Goal: Task Accomplishment & Management: Manage account settings

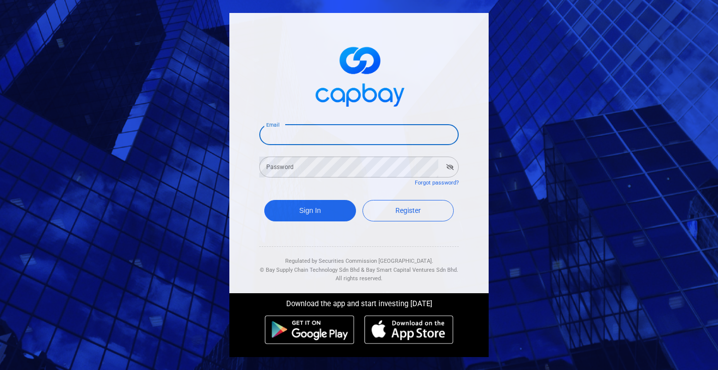
click at [322, 134] on input "Email" at bounding box center [358, 134] width 199 height 21
click at [264, 200] on button "Sign In" at bounding box center [310, 210] width 92 height 21
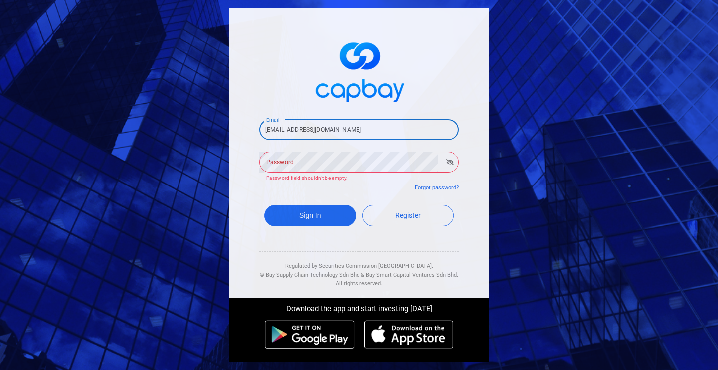
type input "[EMAIL_ADDRESS][DOMAIN_NAME]"
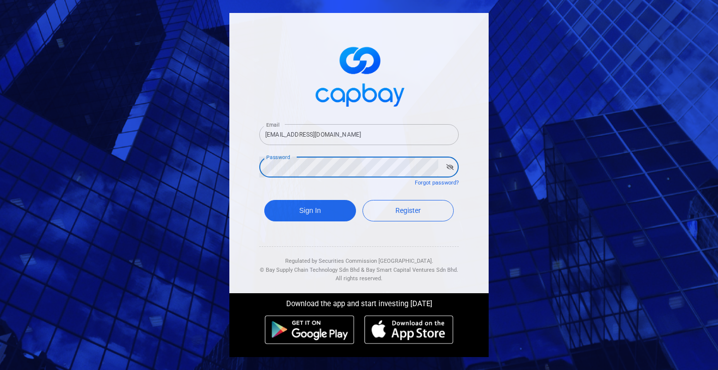
click at [264, 200] on button "Sign In" at bounding box center [310, 210] width 92 height 21
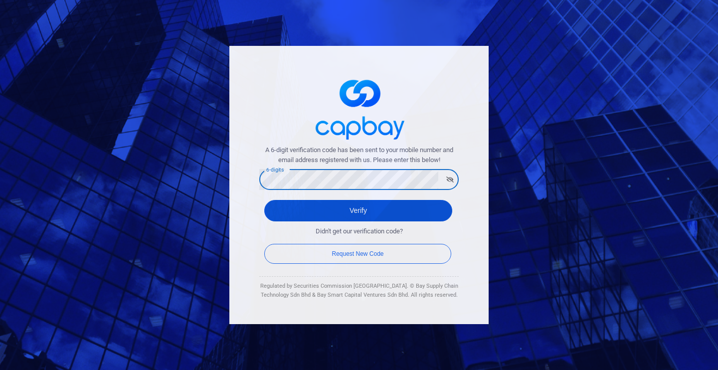
click at [345, 215] on button "Verify" at bounding box center [358, 210] width 188 height 21
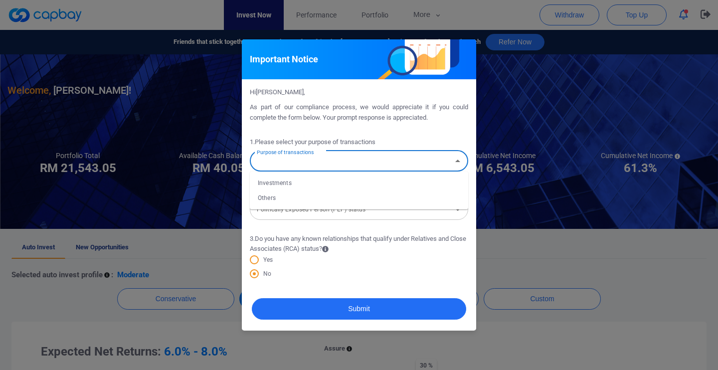
click at [366, 152] on input "Purpose of transactions" at bounding box center [351, 161] width 196 height 18
click at [357, 183] on li "Investments" at bounding box center [359, 182] width 218 height 15
type input "Investments"
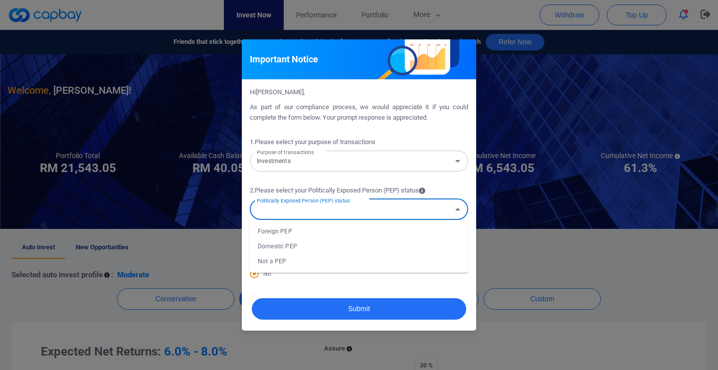
click at [355, 210] on input "Politically Exposed Person (PEP) status" at bounding box center [351, 209] width 196 height 18
click at [352, 259] on li "Not a PEP" at bounding box center [359, 261] width 218 height 15
type input "Not a PEP"
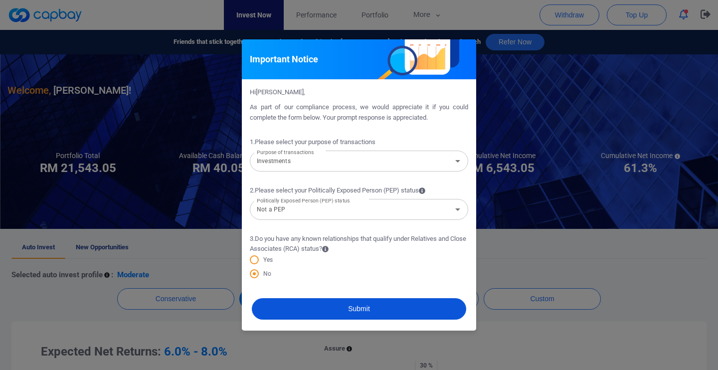
click at [345, 312] on button "Submit" at bounding box center [359, 308] width 214 height 21
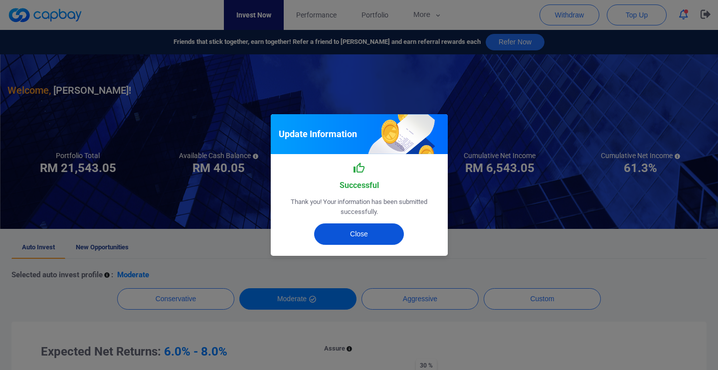
click at [376, 244] on button "Close" at bounding box center [359, 233] width 90 height 21
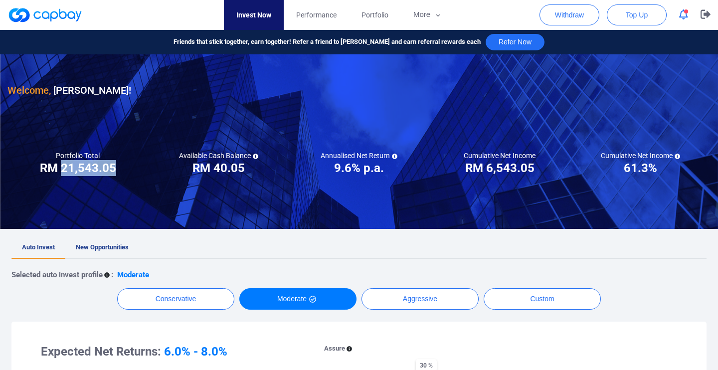
drag, startPoint x: 118, startPoint y: 167, endPoint x: 63, endPoint y: 170, distance: 54.4
click at [63, 170] on div "Portfolio Total Portfolio Total RM ***** RM 21,543.05" at bounding box center [77, 163] width 141 height 25
copy h3 "21,543.05"
click at [530, 169] on h3 "RM 6,543.05" at bounding box center [499, 168] width 69 height 16
drag, startPoint x: 537, startPoint y: 166, endPoint x: 493, endPoint y: 163, distance: 43.5
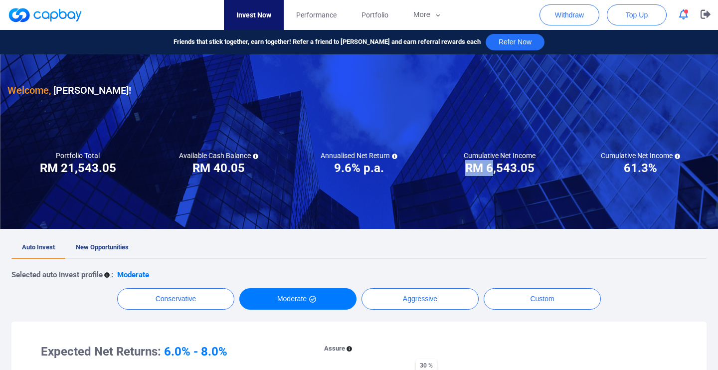
click at [493, 163] on div "Cumulative Net Income RM ***** RM 6,543.05" at bounding box center [499, 163] width 141 height 25
click at [540, 173] on div "Cumulative Net Income RM ***** RM 6,543.05" at bounding box center [499, 163] width 141 height 25
click at [534, 169] on div "Cumulative Net Income RM ***** RM 6,543.05" at bounding box center [499, 163] width 141 height 25
drag, startPoint x: 532, startPoint y: 169, endPoint x: 488, endPoint y: 167, distance: 43.4
click at [488, 167] on h3 "RM 6,543.05" at bounding box center [499, 168] width 69 height 16
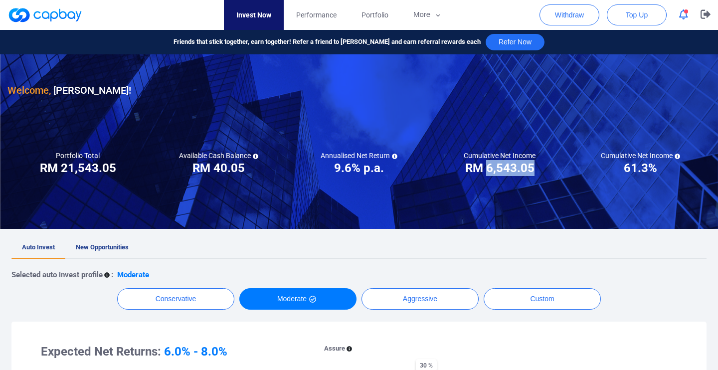
copy h3 "6,543.05"
drag, startPoint x: 488, startPoint y: 167, endPoint x: 477, endPoint y: 174, distance: 12.7
click at [485, 170] on h3 "RM 6,543.05" at bounding box center [499, 168] width 69 height 16
click at [319, 6] on link "Performance" at bounding box center [316, 15] width 65 height 30
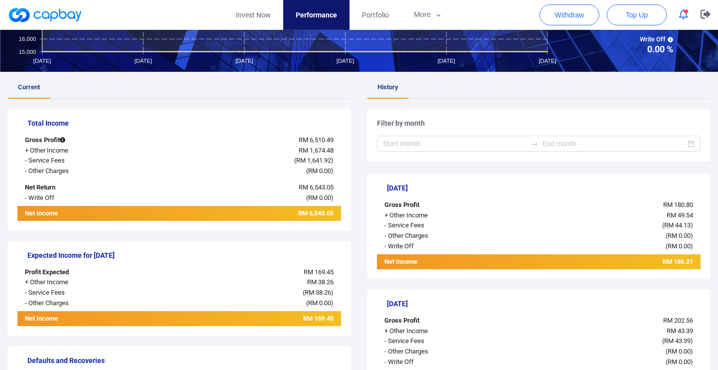
scroll to position [54, 0]
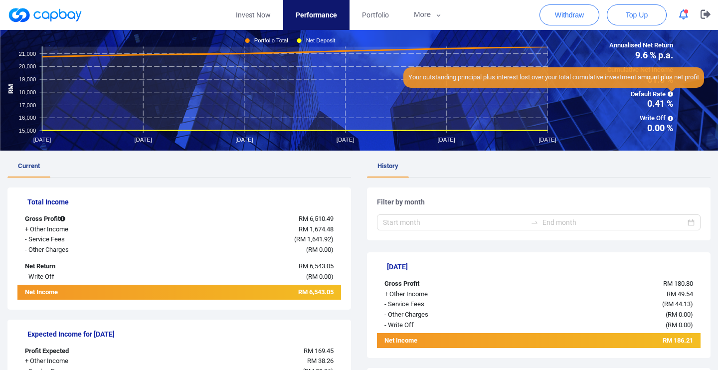
click at [671, 96] on icon at bounding box center [669, 93] width 5 height 5
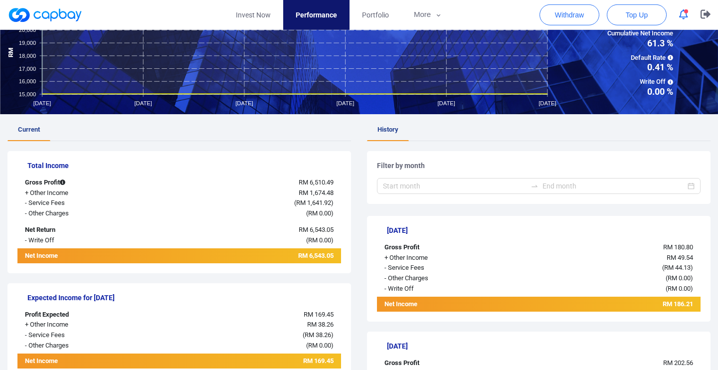
scroll to position [108, 0]
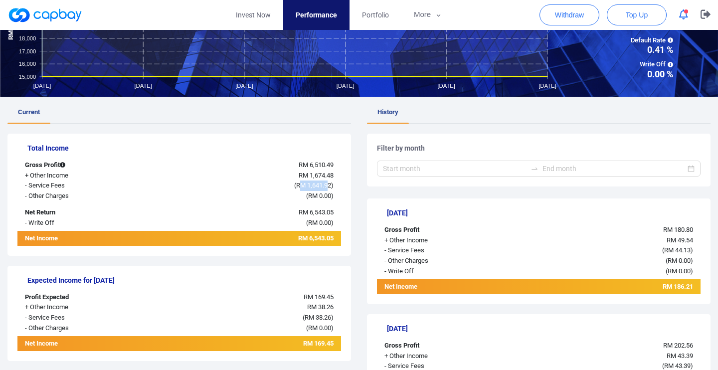
drag, startPoint x: 303, startPoint y: 185, endPoint x: 328, endPoint y: 188, distance: 26.1
click at [328, 188] on span "RM 1,641.92" at bounding box center [313, 184] width 35 height 7
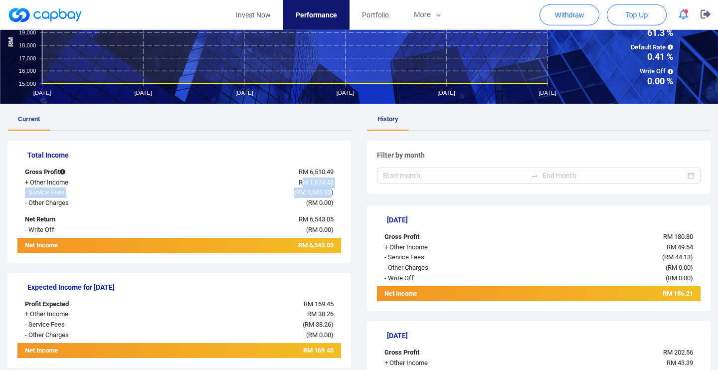
drag, startPoint x: 329, startPoint y: 189, endPoint x: 302, endPoint y: 185, distance: 27.7
click at [302, 185] on div "Total Income Gross Profit RM 6,510.49 + Other Income RM 1,674.48 - Service Fees…" at bounding box center [178, 202] width 343 height 122
click at [315, 188] on div "( RM 1,641.92 )" at bounding box center [246, 192] width 189 height 10
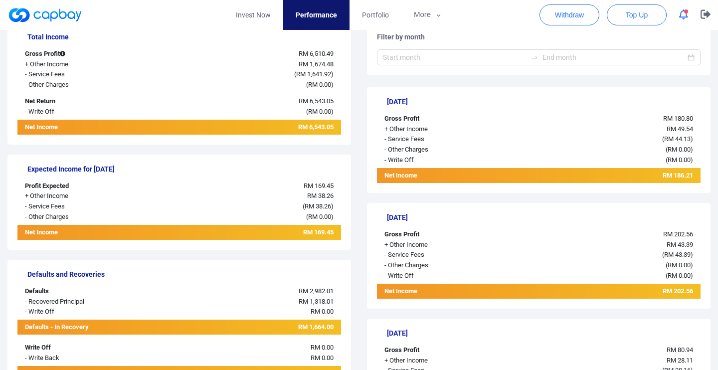
scroll to position [0, 0]
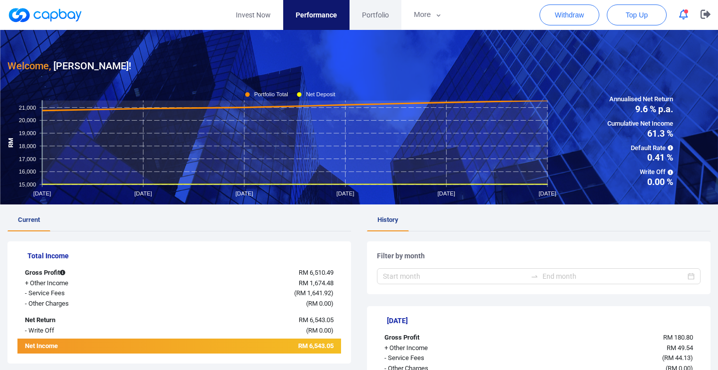
click at [378, 16] on span "Portfolio" at bounding box center [375, 14] width 27 height 11
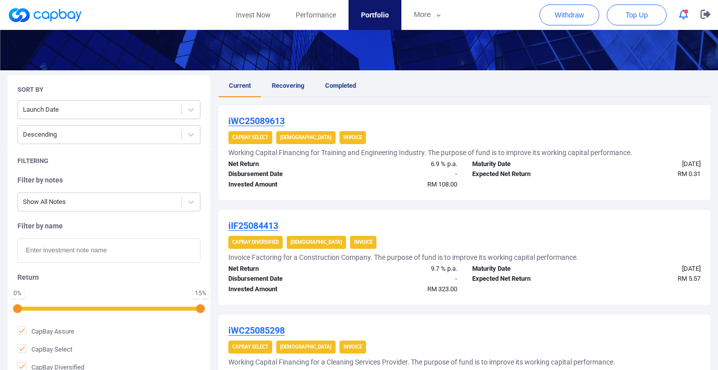
scroll to position [161, 0]
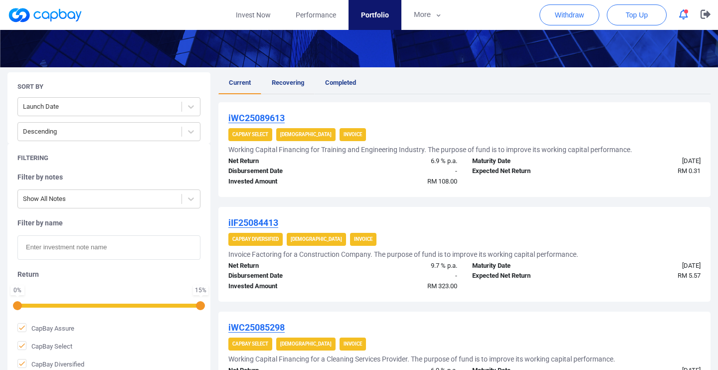
click at [301, 80] on span "Recovering" at bounding box center [288, 82] width 32 height 7
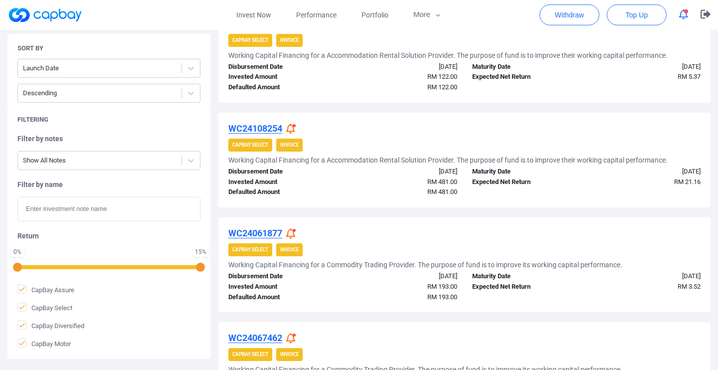
scroll to position [341, 0]
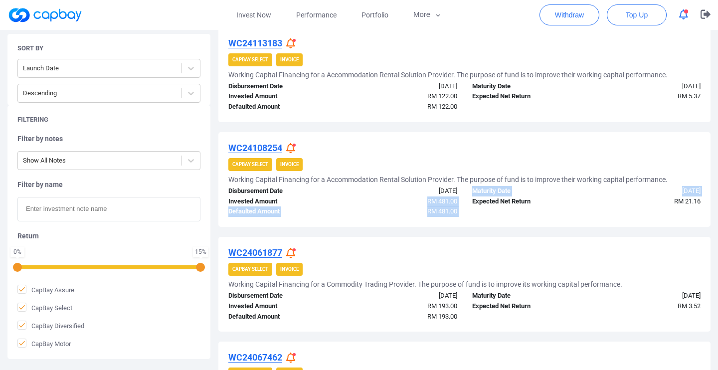
drag, startPoint x: 470, startPoint y: 207, endPoint x: 404, endPoint y: 199, distance: 65.8
click at [404, 199] on div "Disbursement Date [DATE] Invested Amount RM 481.00 Defaulted Amount RM 481.00 M…" at bounding box center [464, 201] width 487 height 31
click at [432, 204] on span "RM 481.00" at bounding box center [442, 200] width 30 height 7
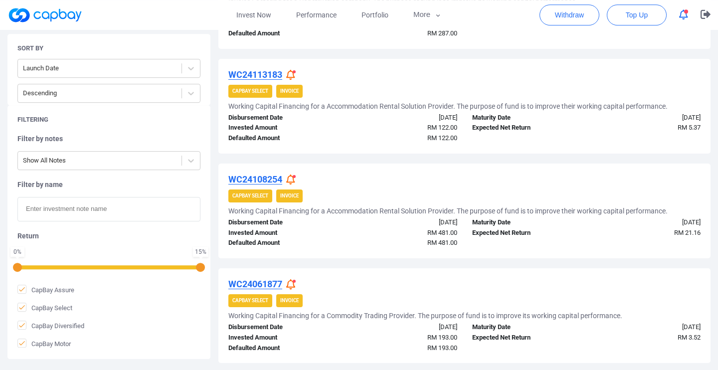
scroll to position [287, 0]
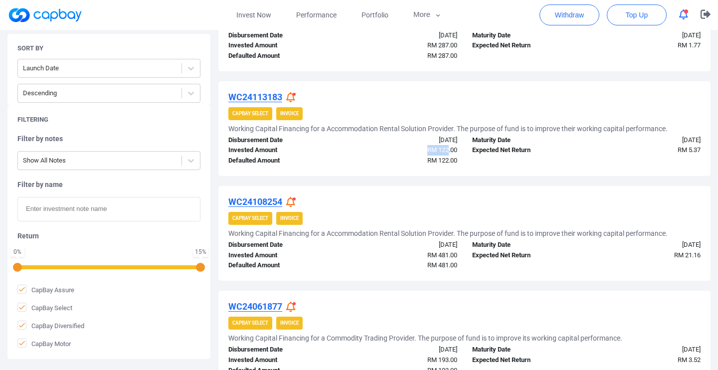
drag, startPoint x: 417, startPoint y: 152, endPoint x: 449, endPoint y: 154, distance: 31.5
click at [449, 154] on div "RM 122.00" at bounding box center [403, 150] width 122 height 10
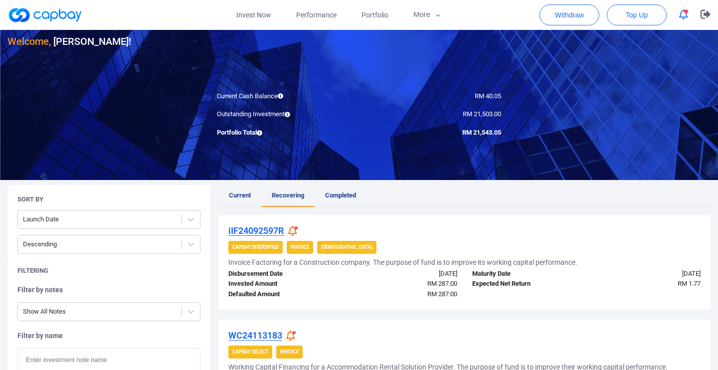
scroll to position [18, 0]
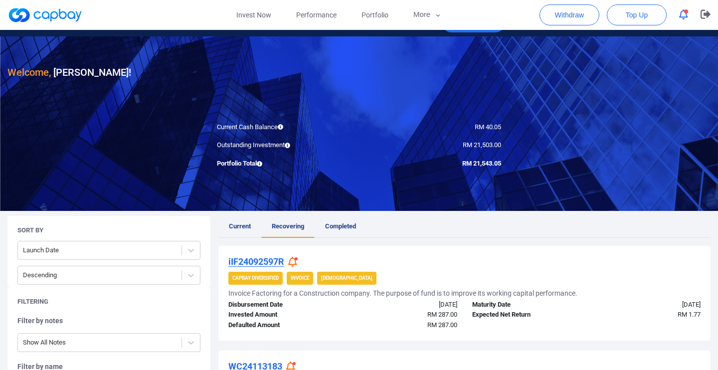
click at [683, 20] on button "button" at bounding box center [683, 14] width 19 height 15
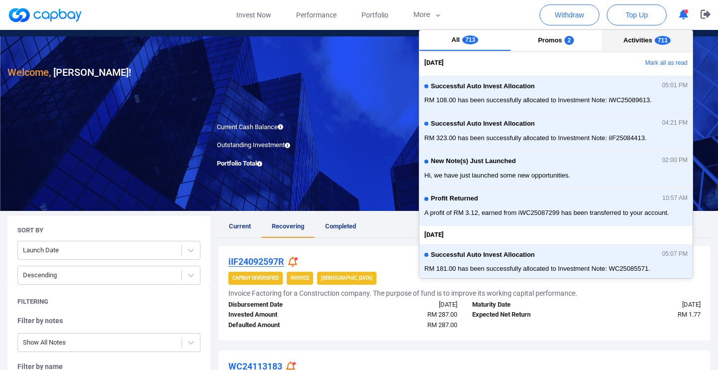
click at [638, 42] on span "Activities" at bounding box center [637, 39] width 29 height 7
click at [570, 41] on span "2" at bounding box center [568, 40] width 9 height 9
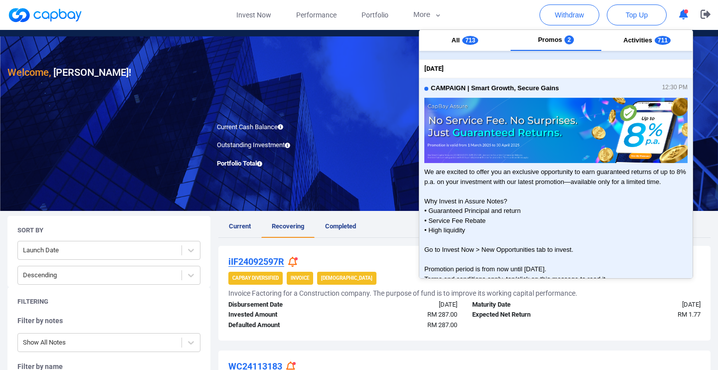
scroll to position [0, 0]
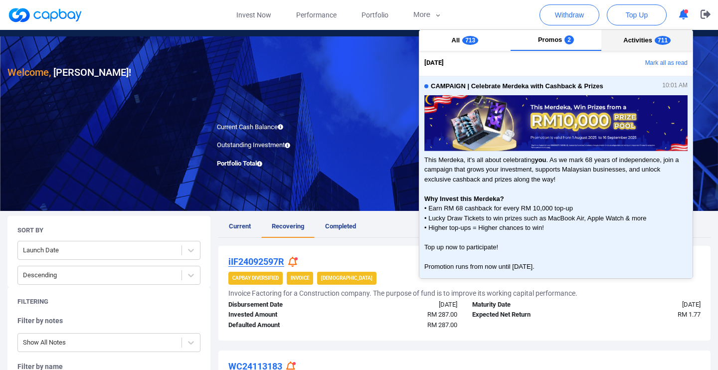
click at [640, 39] on span "Activities" at bounding box center [637, 39] width 29 height 7
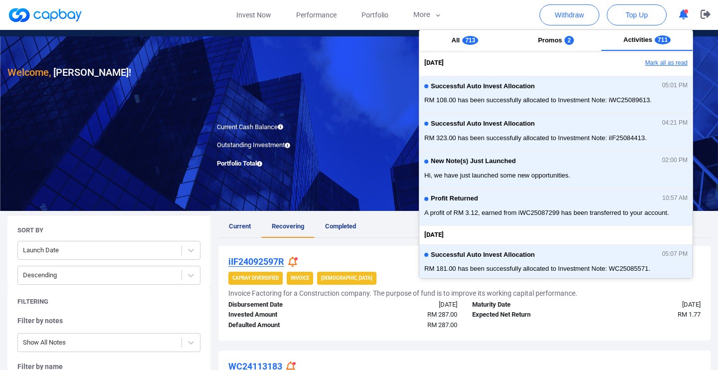
click at [649, 61] on button "Mark all as read" at bounding box center [638, 63] width 107 height 17
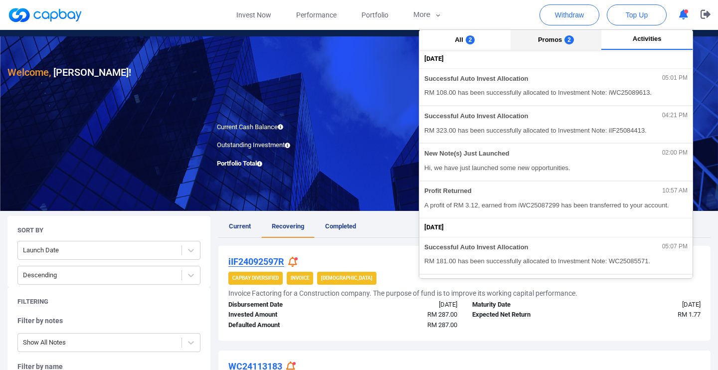
click at [579, 46] on button "Promos 2" at bounding box center [555, 40] width 91 height 20
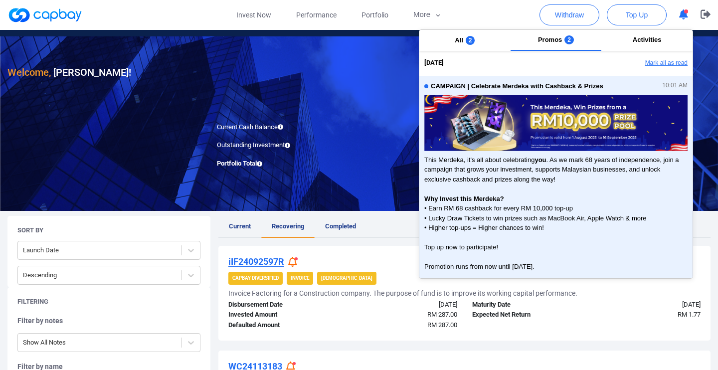
click at [654, 61] on button "Mark all as read" at bounding box center [638, 63] width 107 height 17
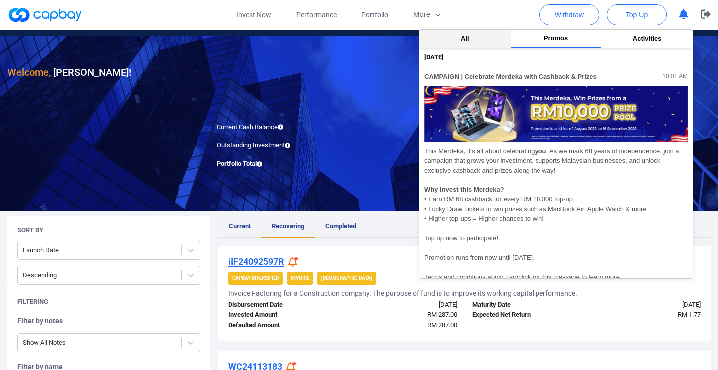
click at [486, 42] on button "All" at bounding box center [464, 39] width 91 height 18
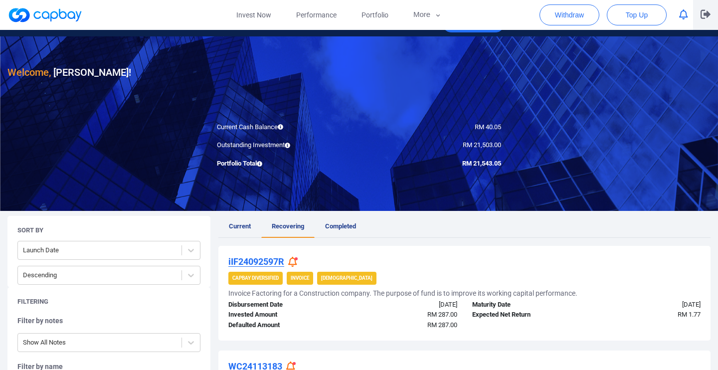
click at [707, 16] on icon "button" at bounding box center [705, 14] width 10 height 9
